Goal: Find specific page/section: Find specific page/section

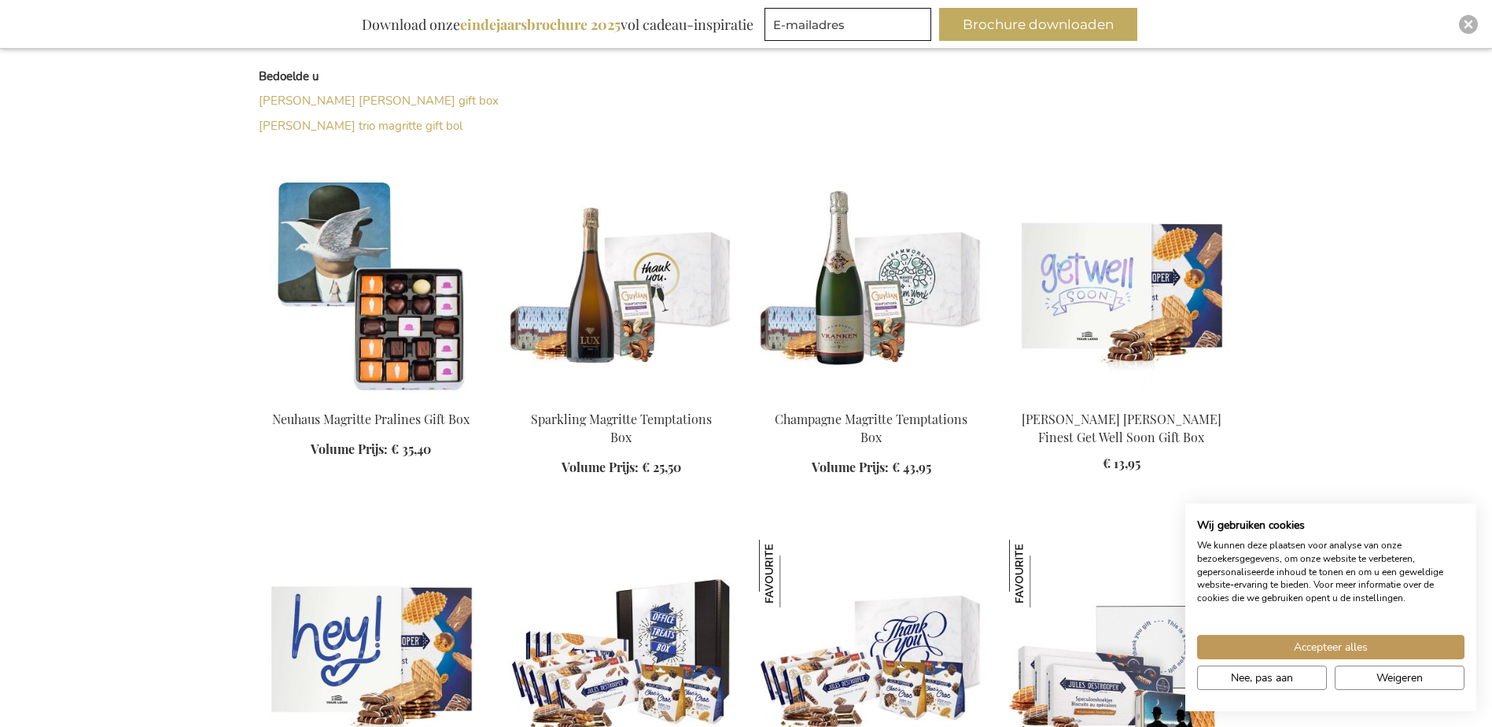
scroll to position [599, 0]
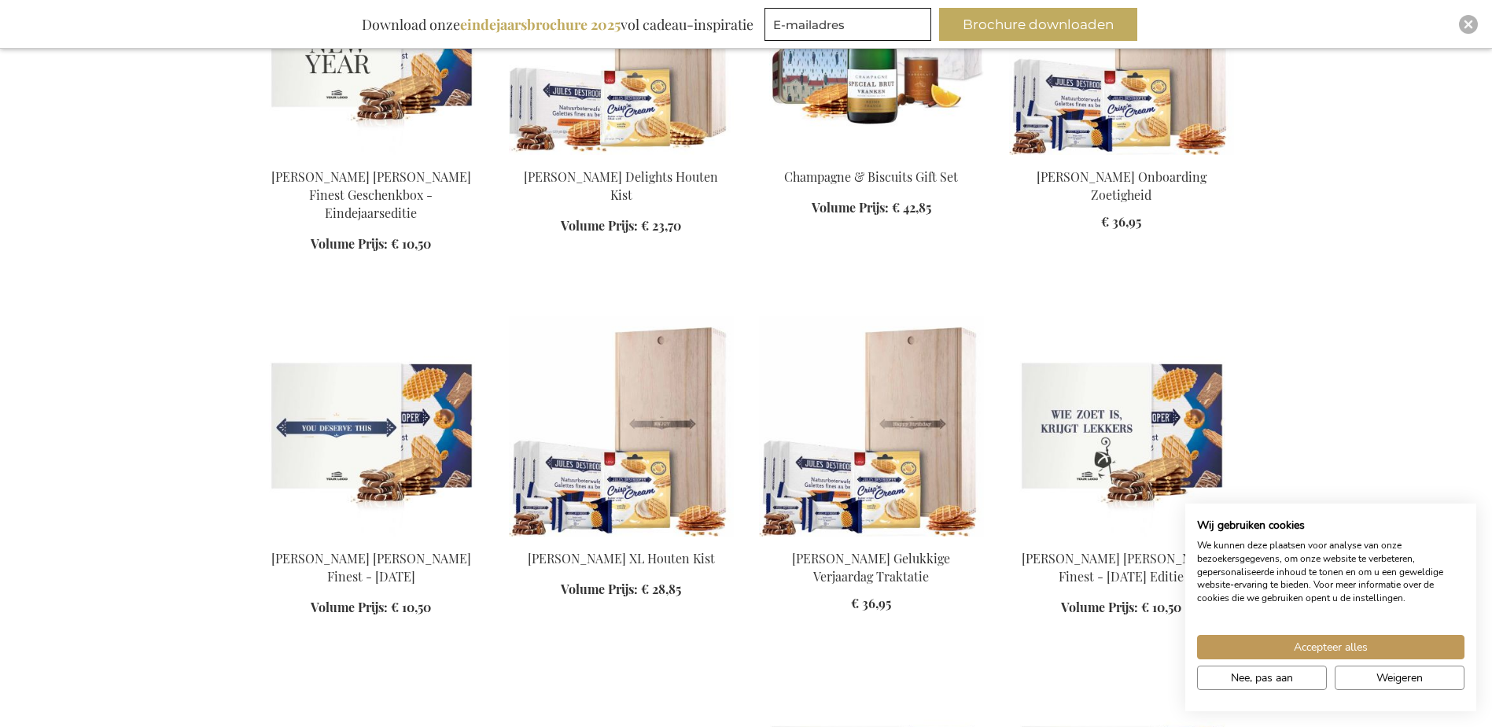
scroll to position [2015, 0]
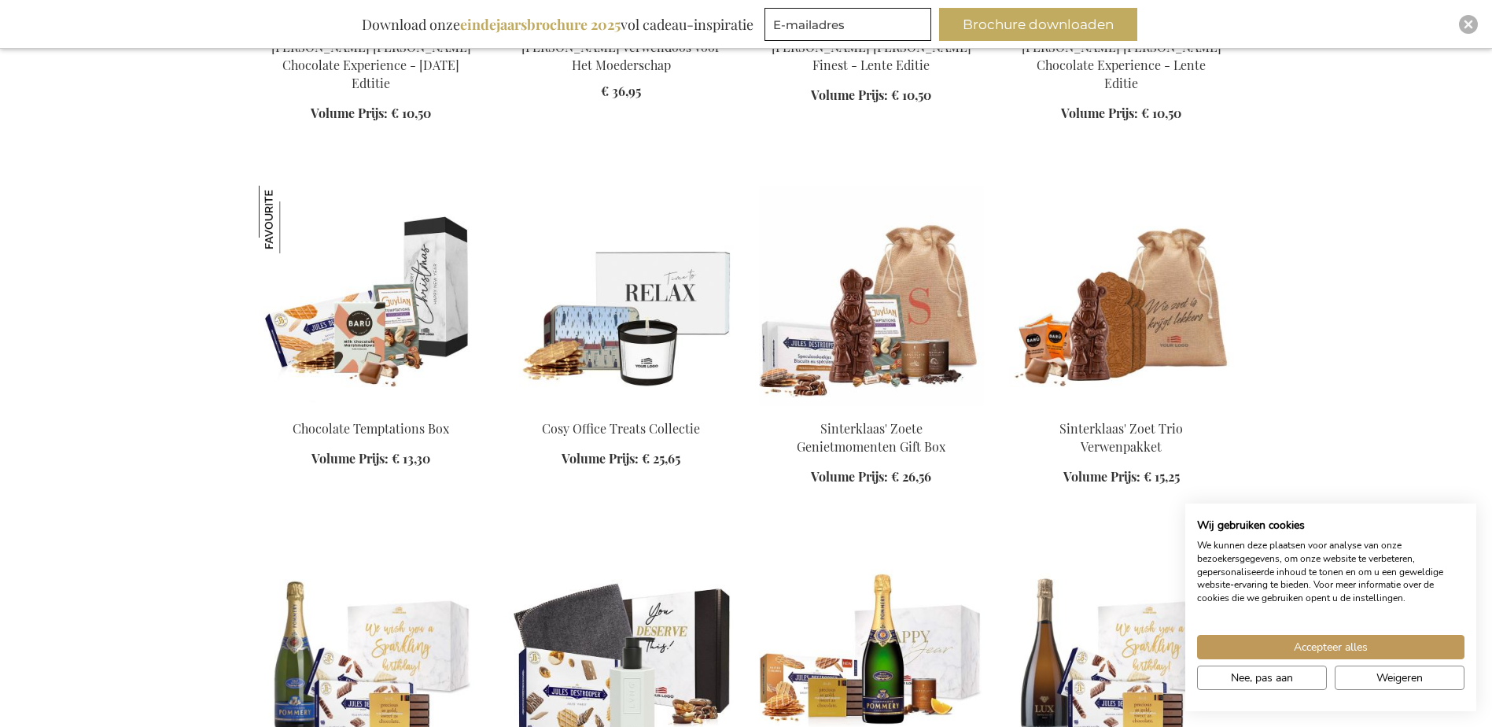
scroll to position [3509, 0]
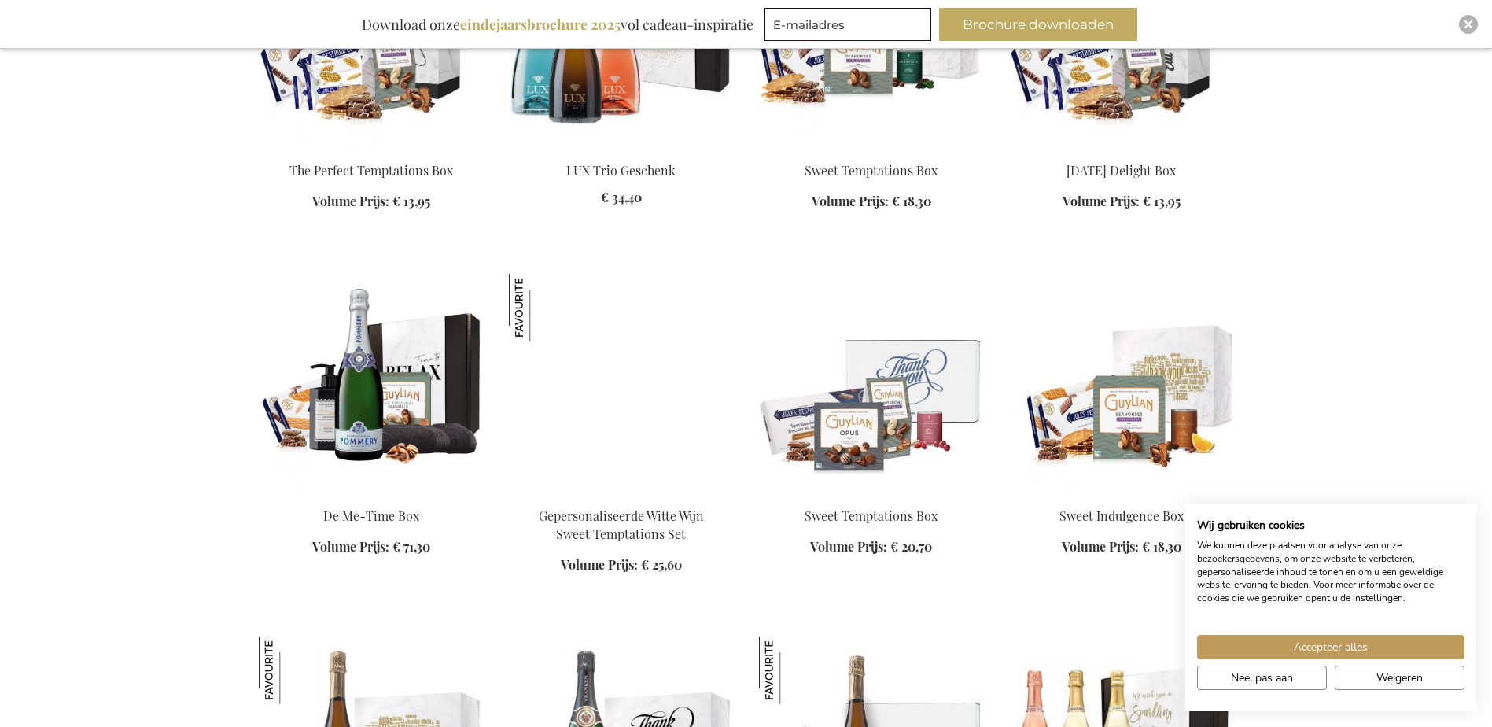
scroll to position [4374, 0]
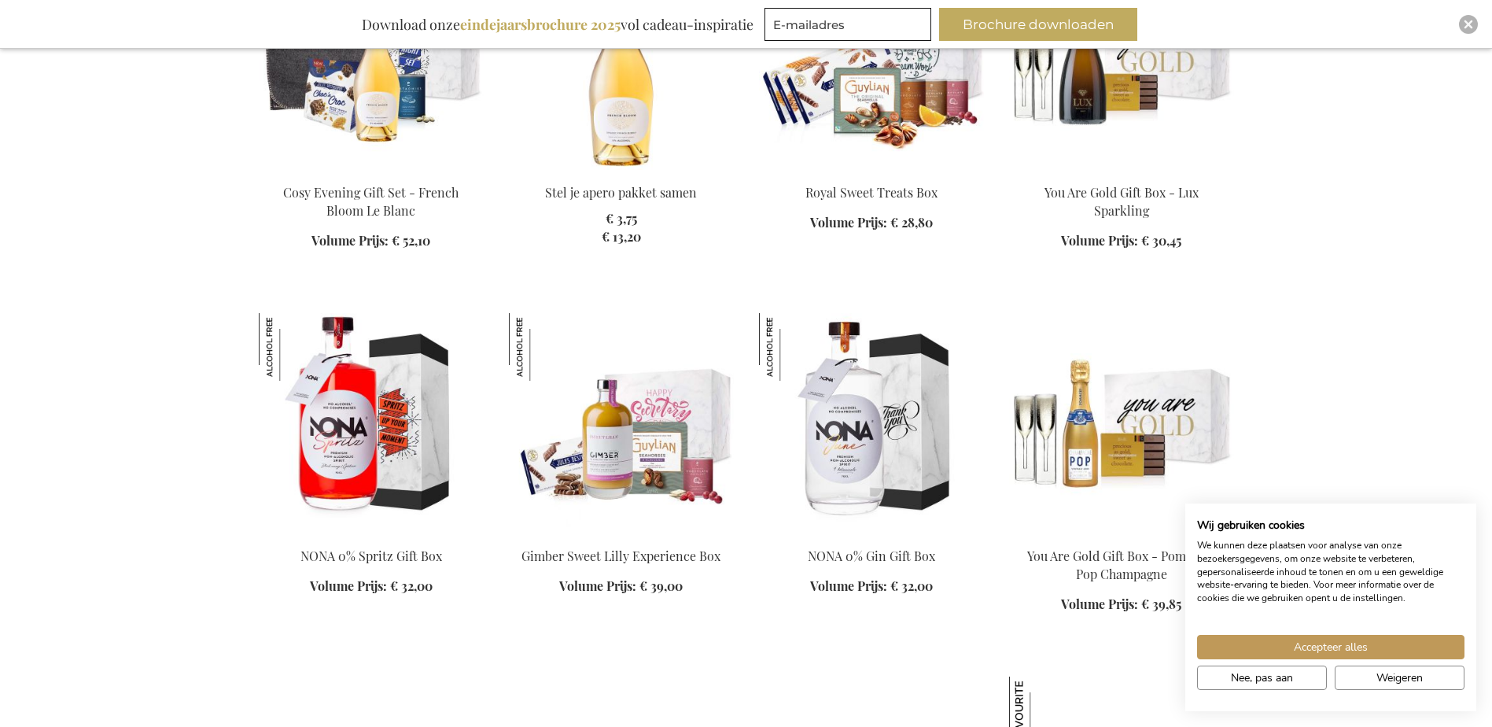
scroll to position [7283, 0]
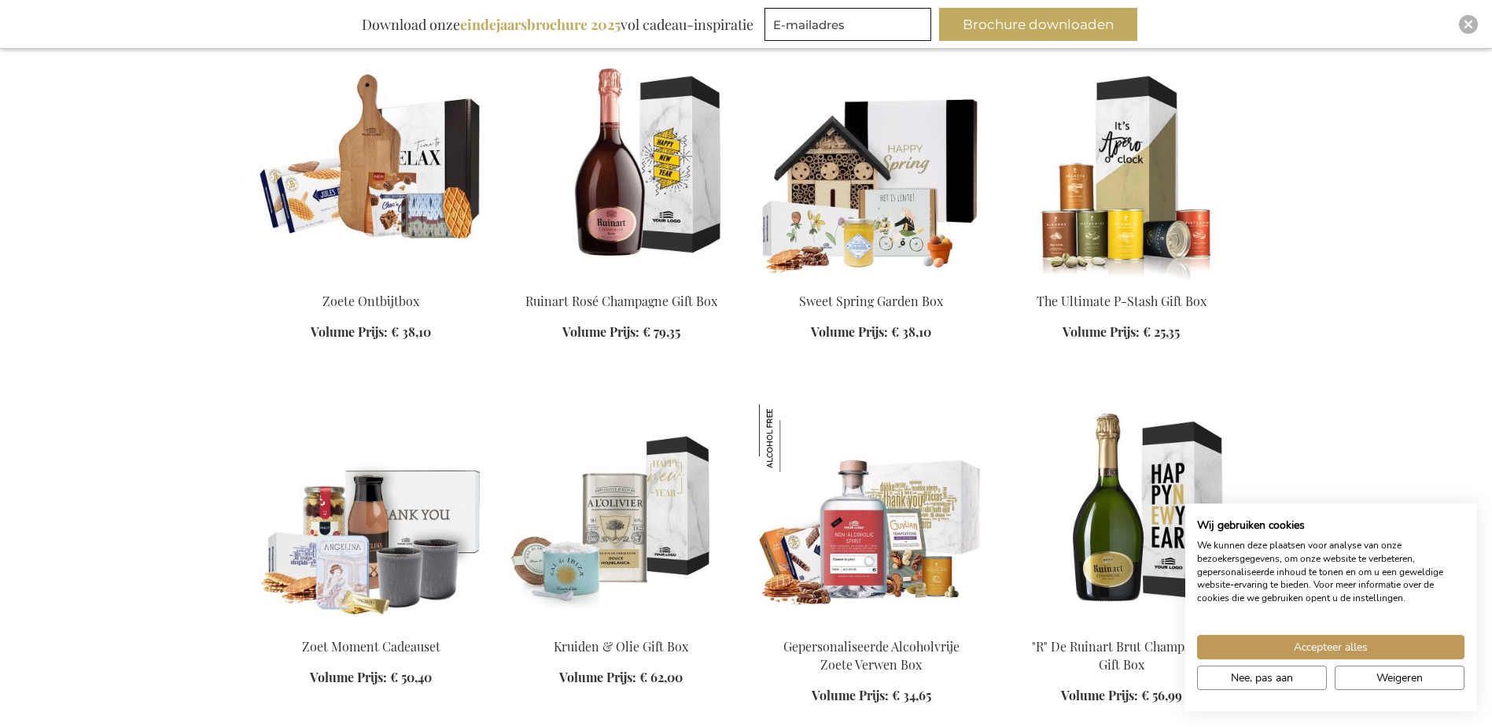
scroll to position [8306, 0]
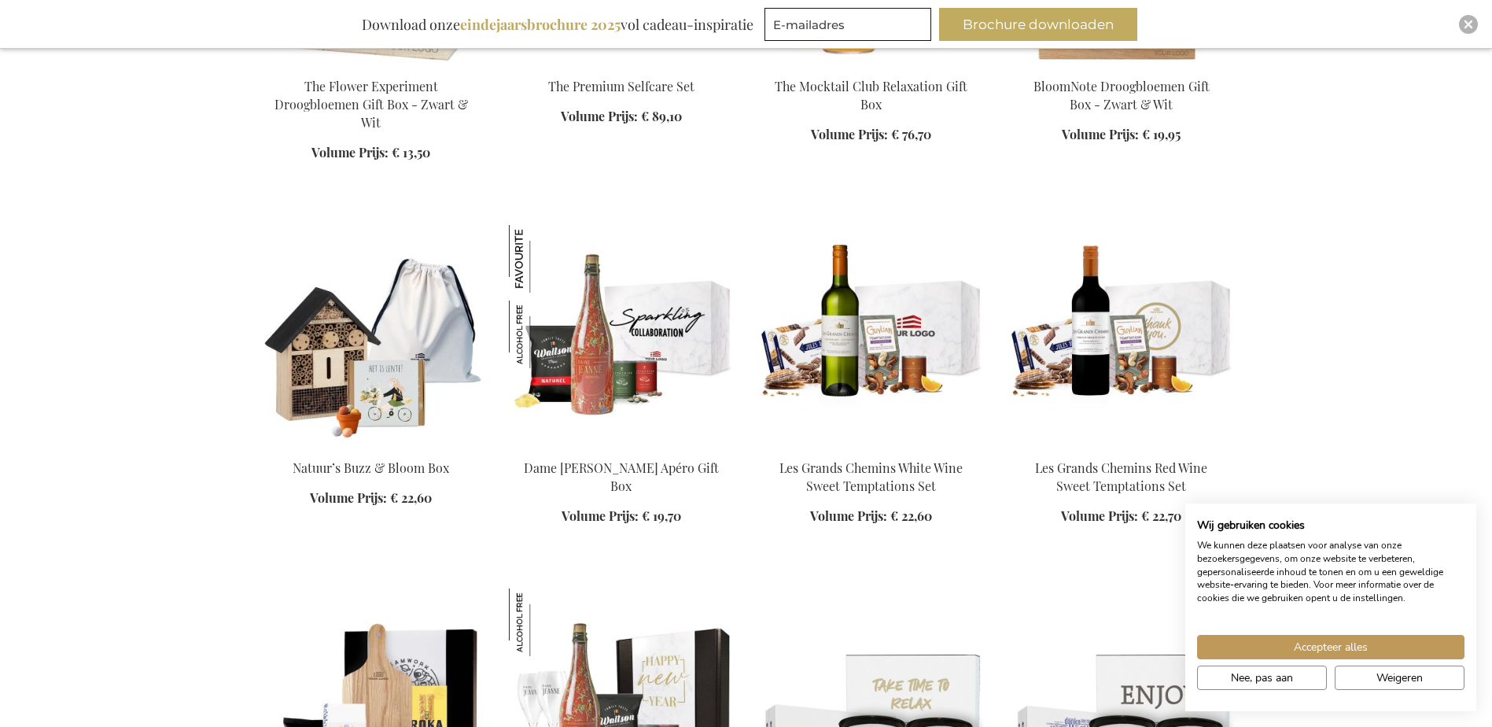
scroll to position [12159, 0]
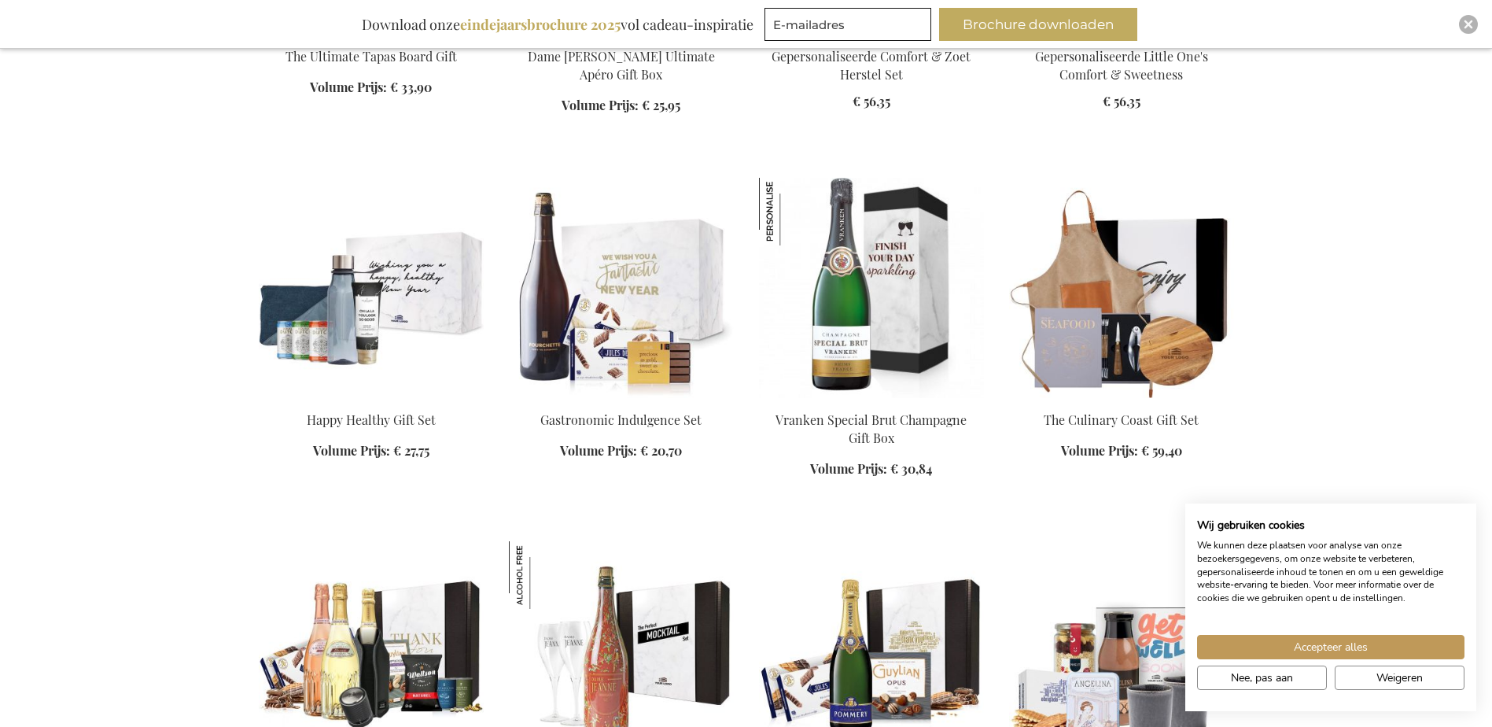
scroll to position [12945, 0]
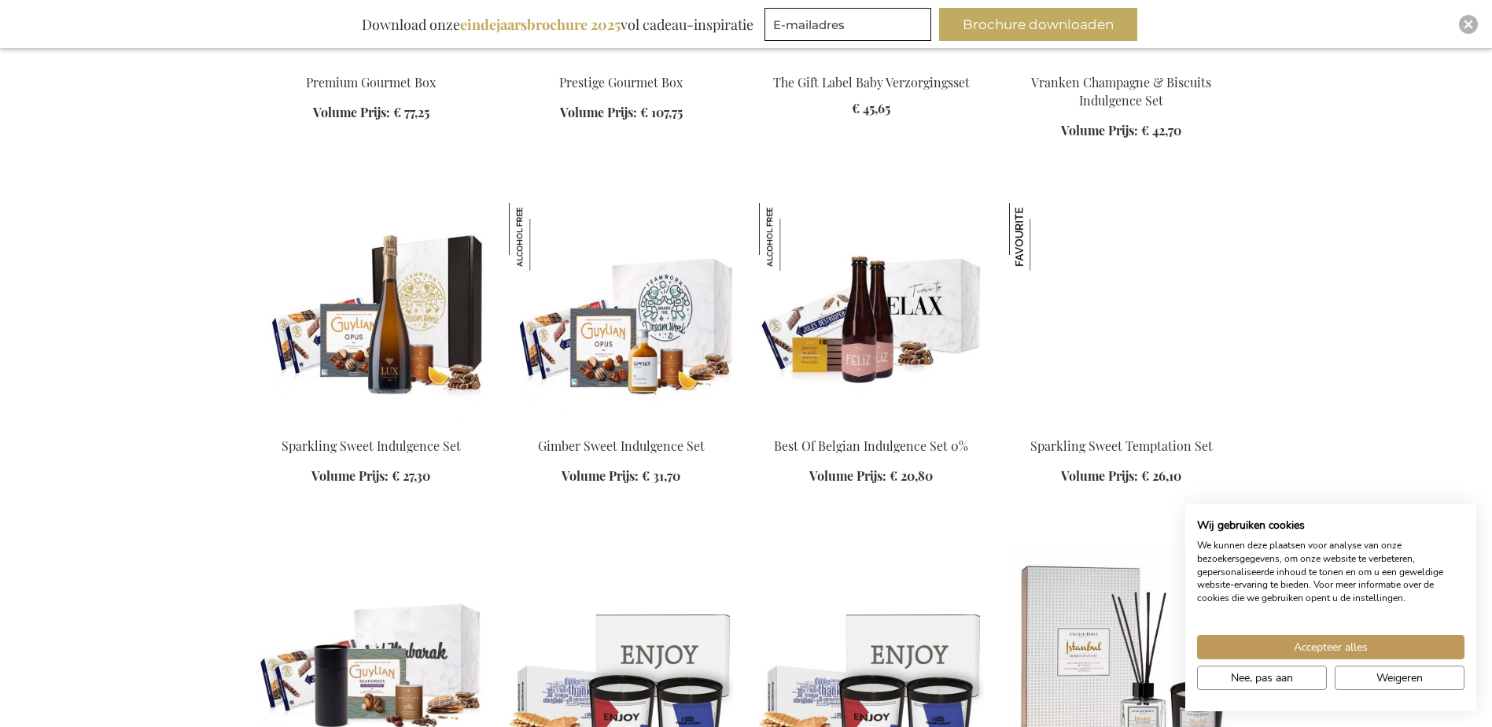
scroll to position [14439, 0]
